Goal: Task Accomplishment & Management: Complete application form

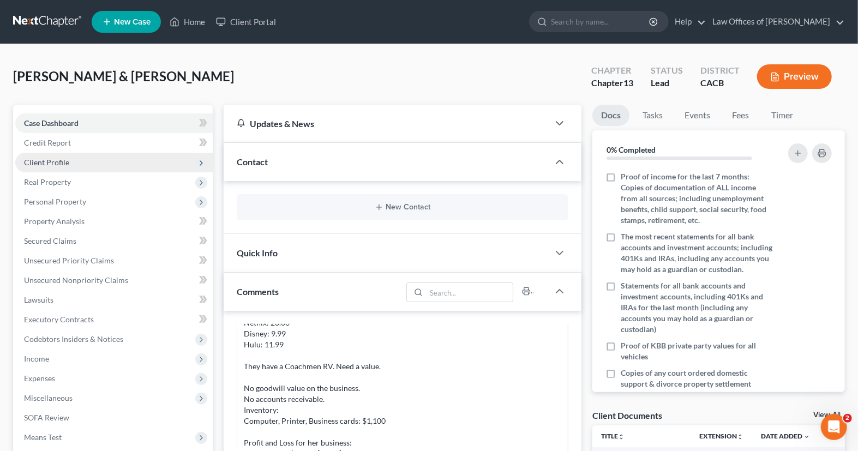
click at [68, 163] on span "Client Profile" at bounding box center [46, 162] width 45 height 9
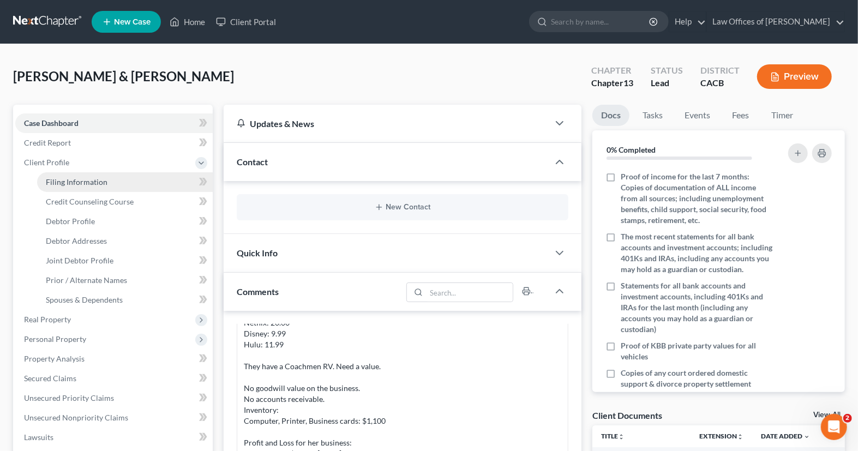
click at [113, 182] on link "Filing Information" at bounding box center [125, 182] width 176 height 20
select select "1"
select select "3"
select select "4"
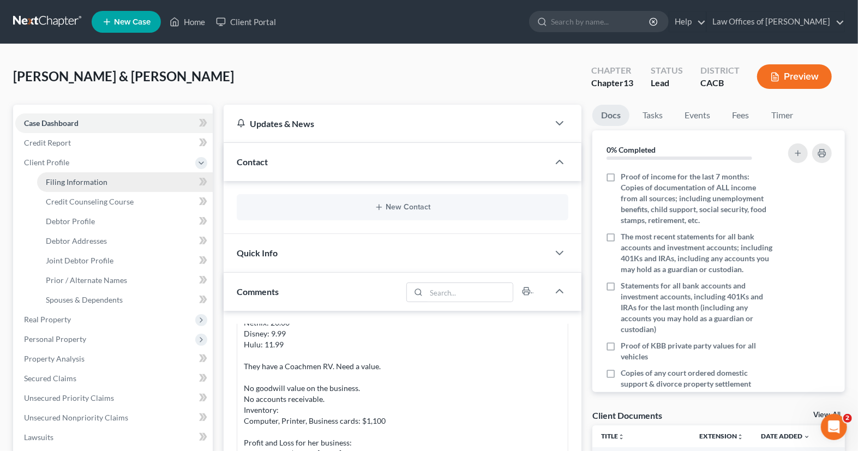
select select "1"
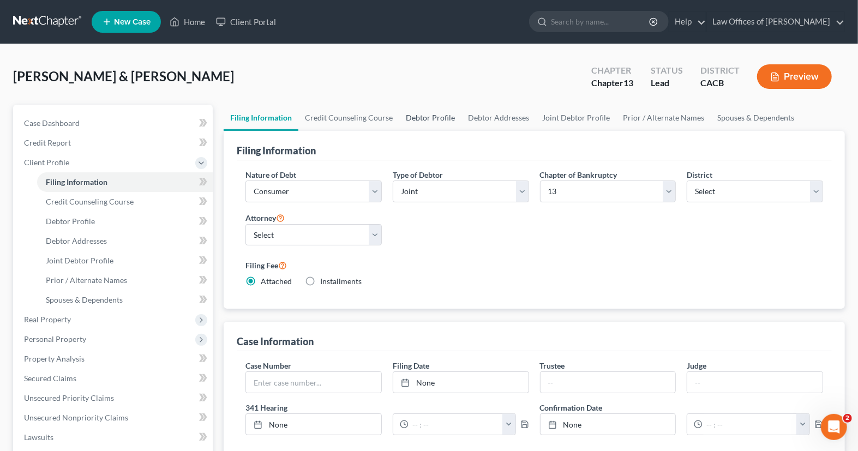
click at [434, 119] on link "Debtor Profile" at bounding box center [430, 118] width 62 height 26
select select "1"
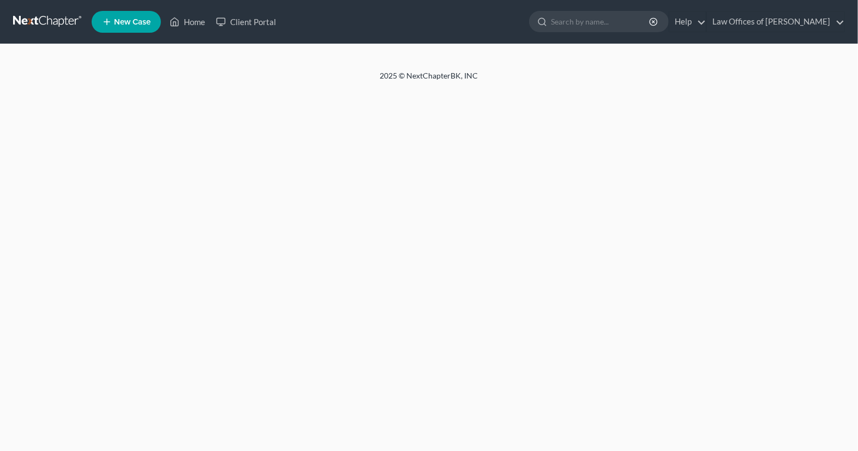
select select "1"
